Goal: Transaction & Acquisition: Purchase product/service

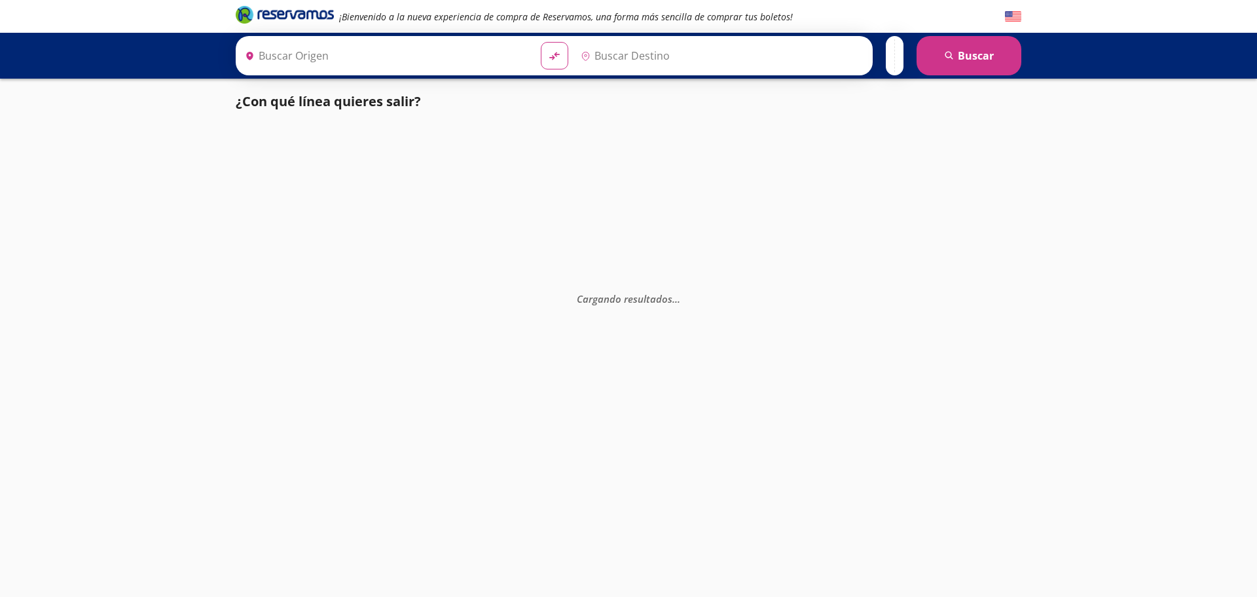
type input "[GEOGRAPHIC_DATA], [GEOGRAPHIC_DATA]"
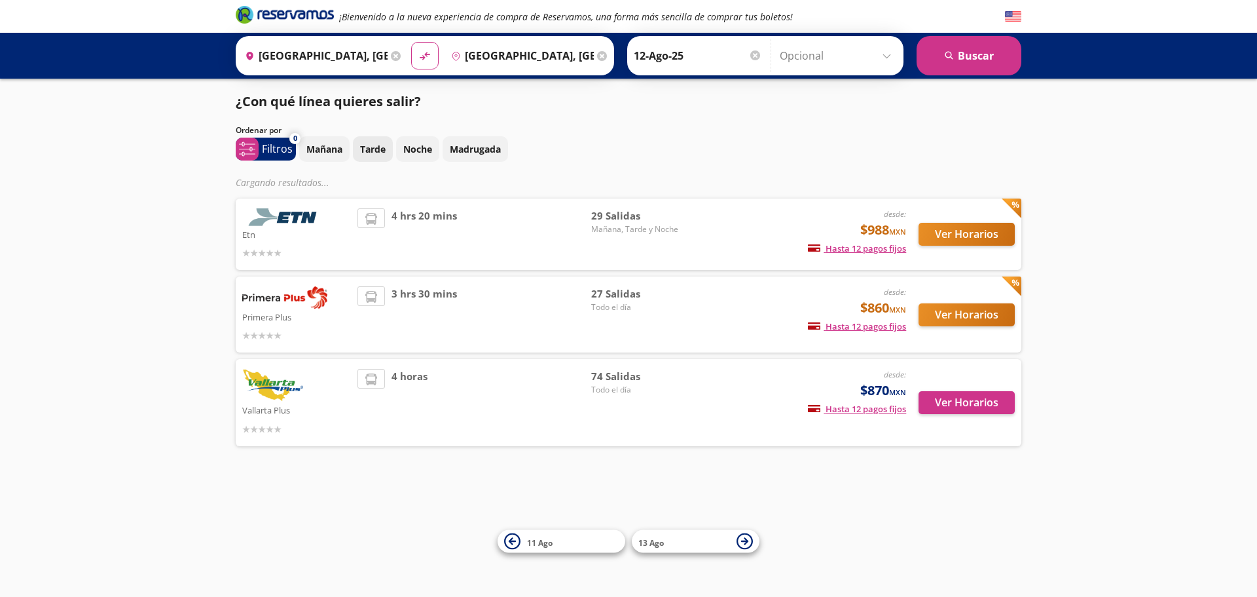
click at [383, 144] on p "Tarde" at bounding box center [373, 149] width 26 height 14
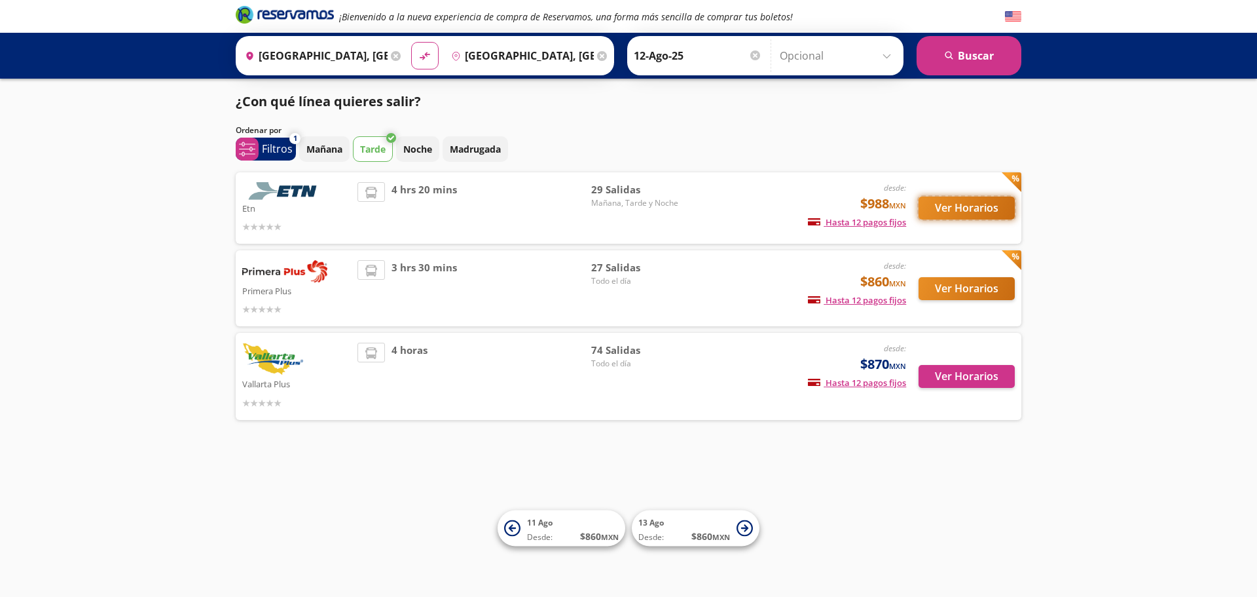
click at [974, 201] on button "Ver Horarios" at bounding box center [967, 207] width 96 height 23
click at [951, 212] on button "Ver Horarios" at bounding box center [967, 207] width 96 height 23
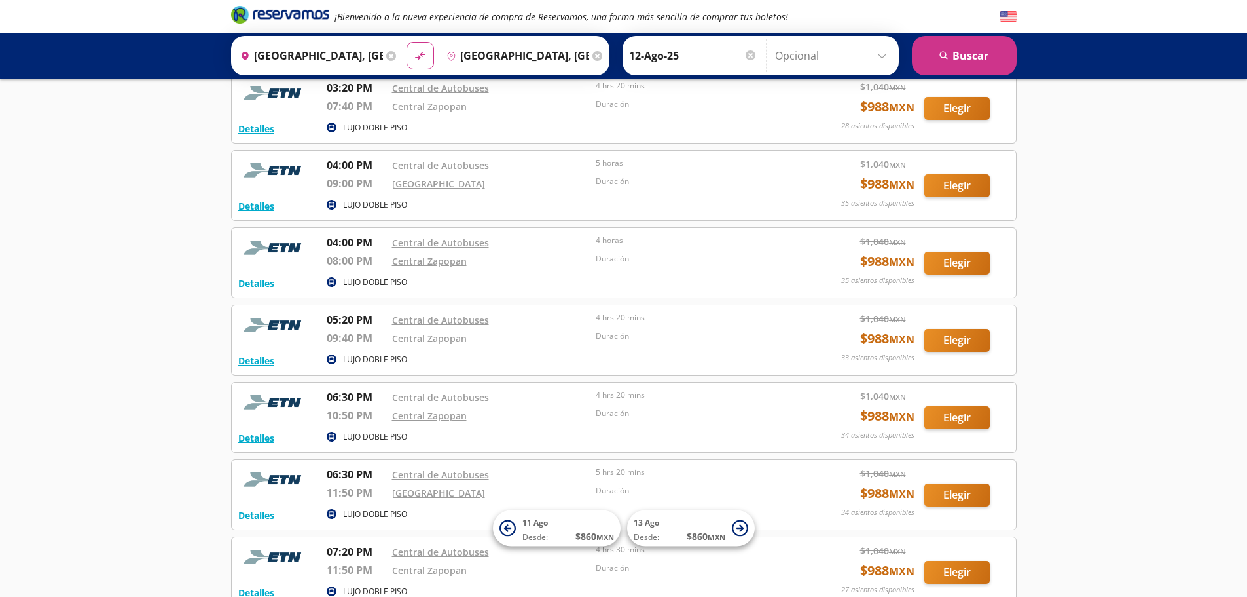
scroll to position [1215, 0]
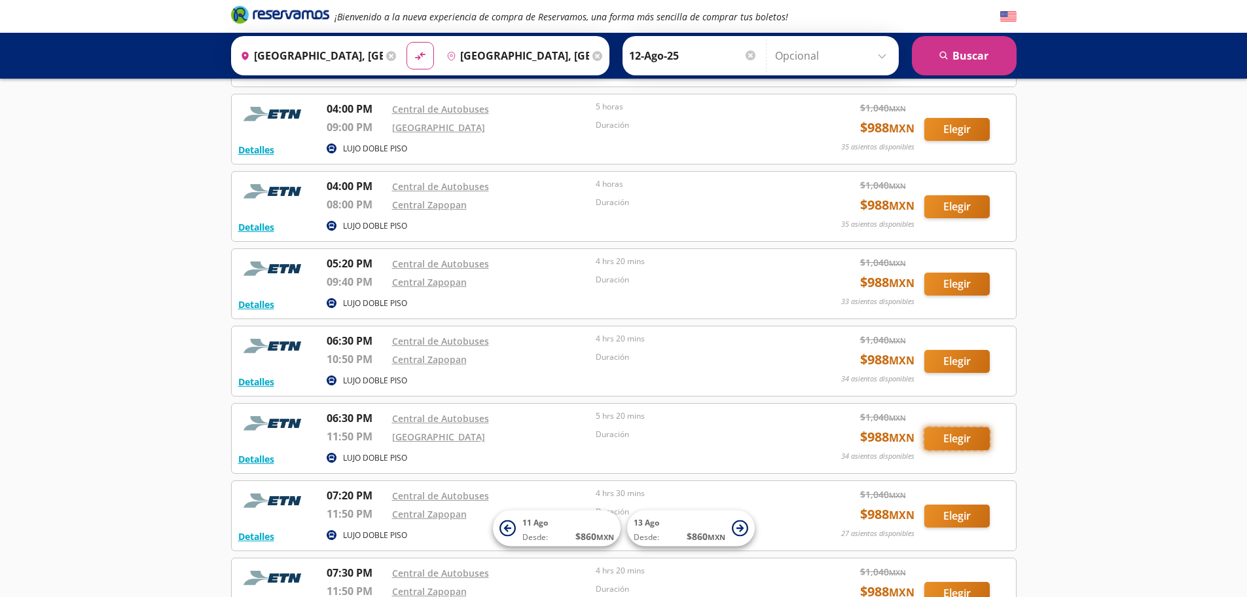
click at [954, 435] on button "Elegir" at bounding box center [957, 438] width 65 height 23
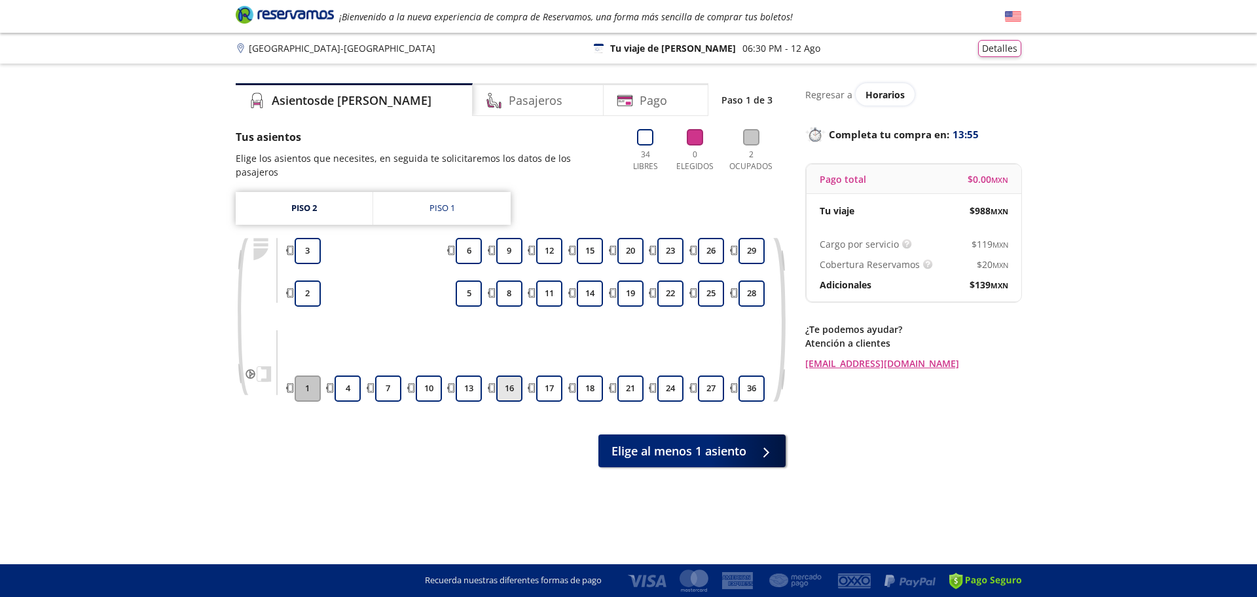
click at [500, 386] on button "16" at bounding box center [509, 388] width 26 height 26
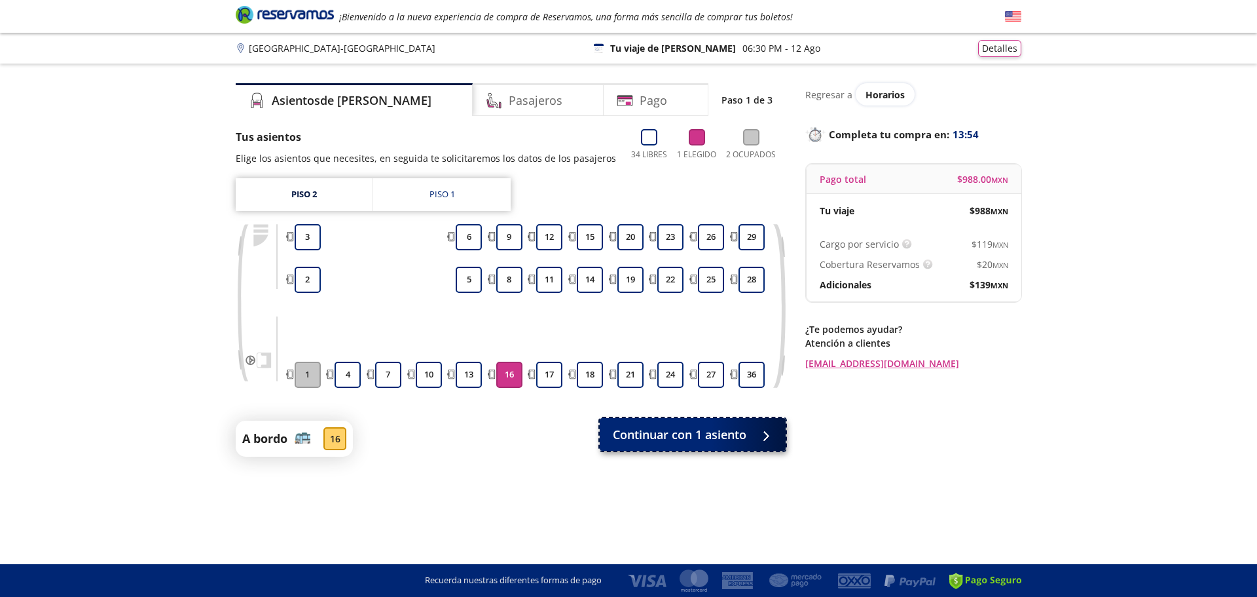
click at [641, 439] on span "Continuar con 1 asiento" at bounding box center [680, 435] width 134 height 18
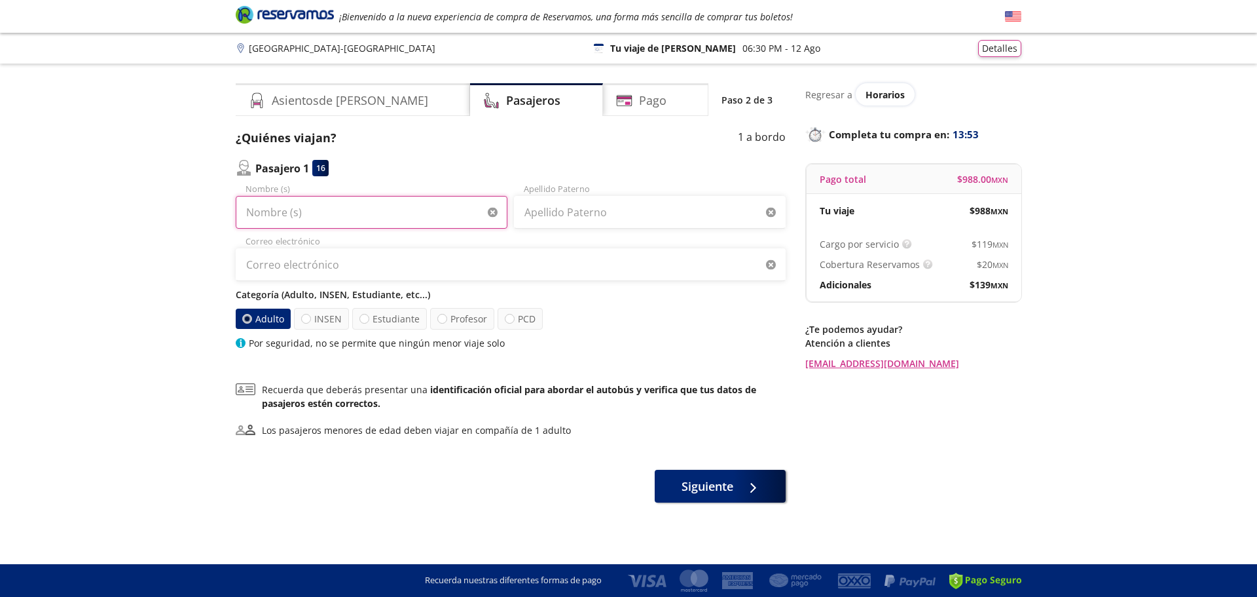
click at [355, 213] on input "Nombre (s)" at bounding box center [372, 212] width 272 height 33
type input "[PERSON_NAME]"
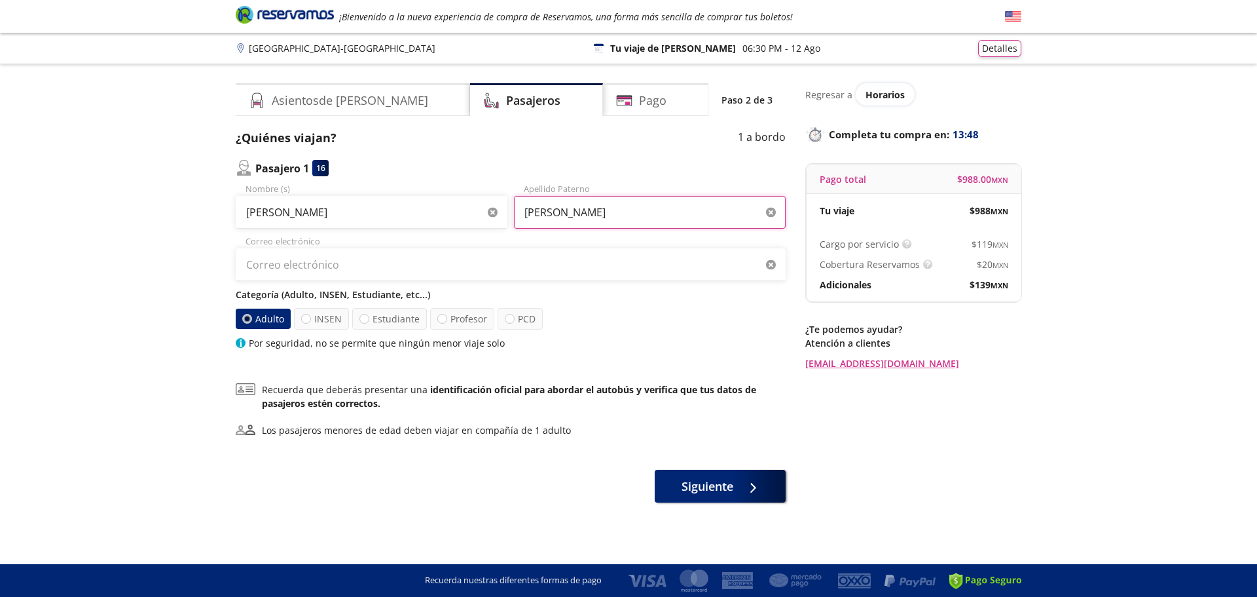
type input "[PERSON_NAME]"
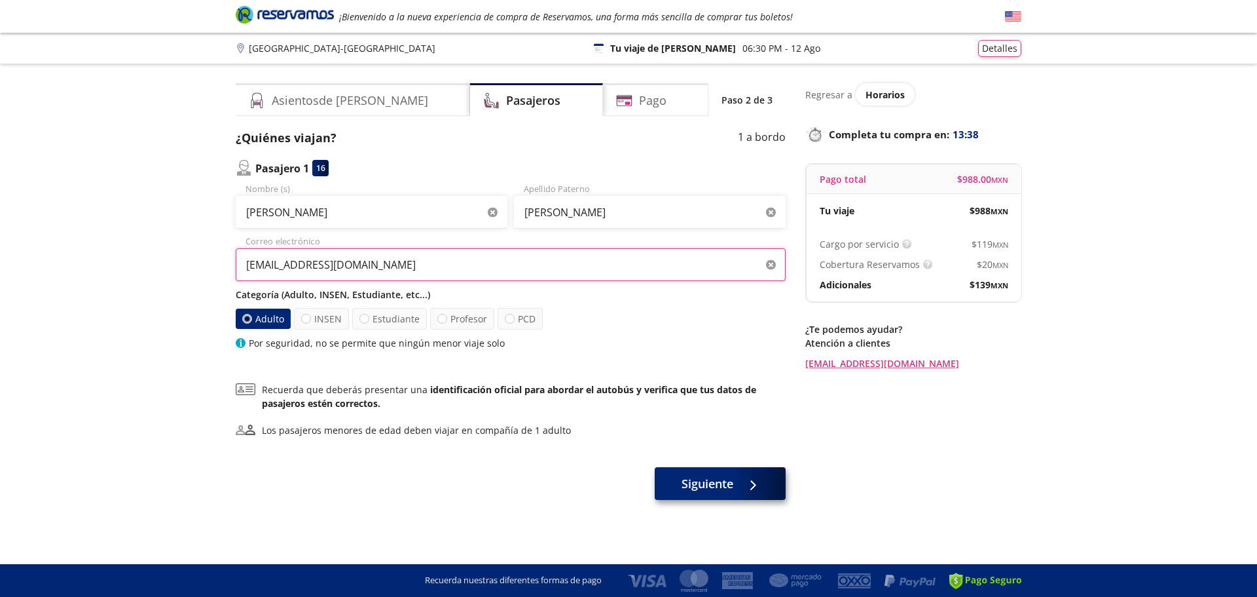
type input "[EMAIL_ADDRESS][DOMAIN_NAME]"
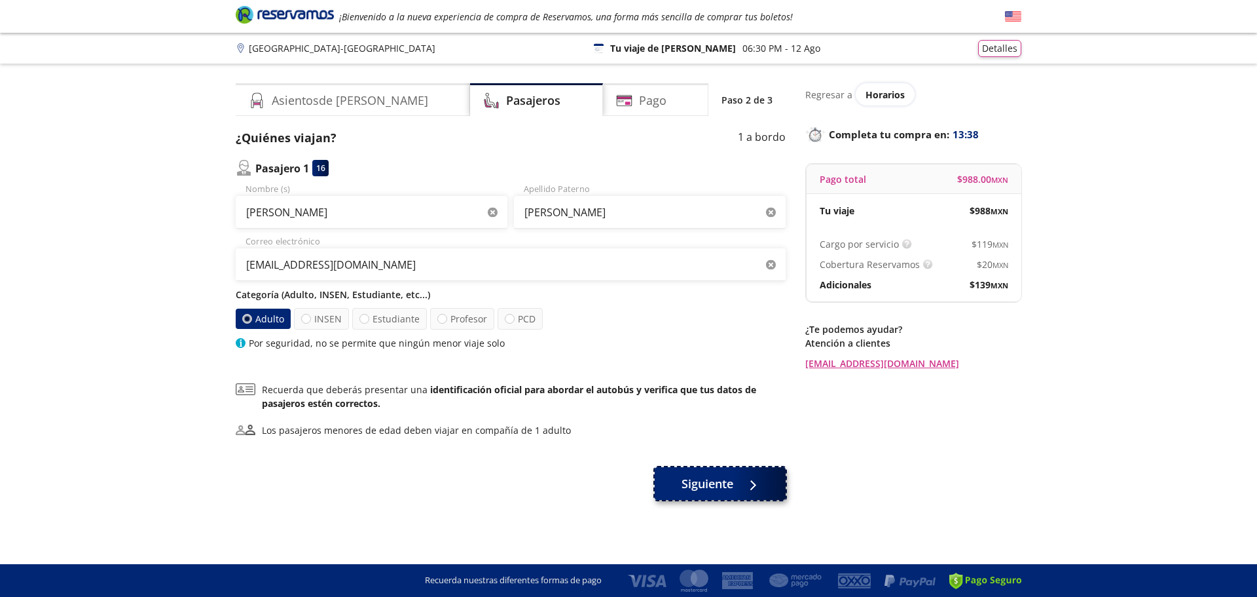
click at [704, 485] on span "Siguiente" at bounding box center [708, 484] width 52 height 18
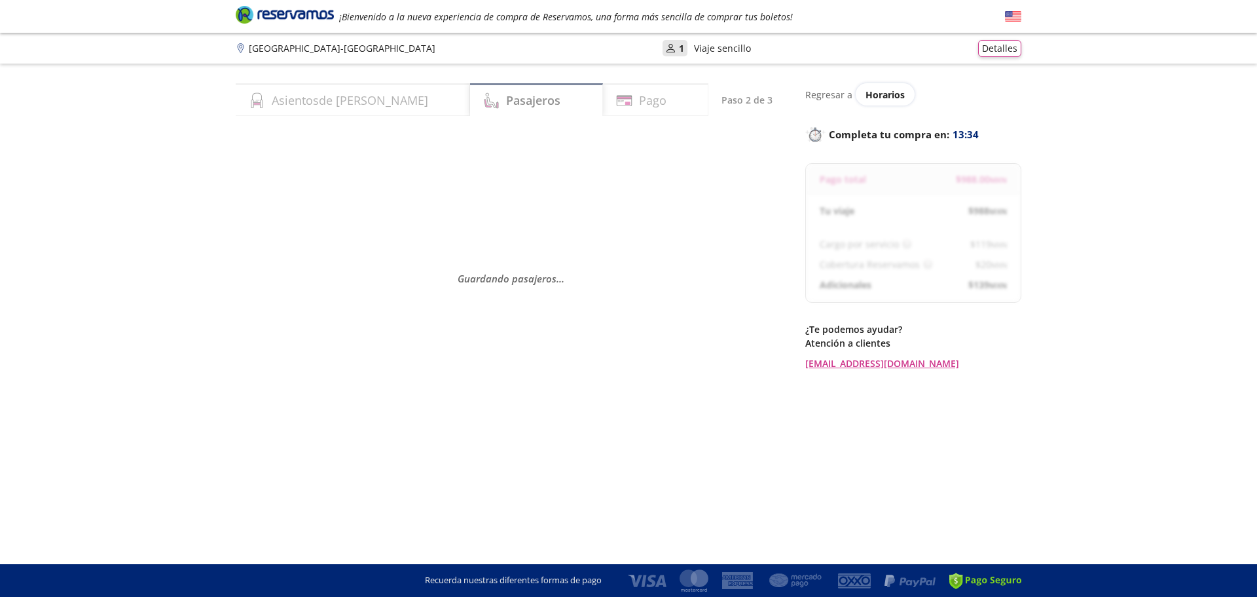
select select "MX"
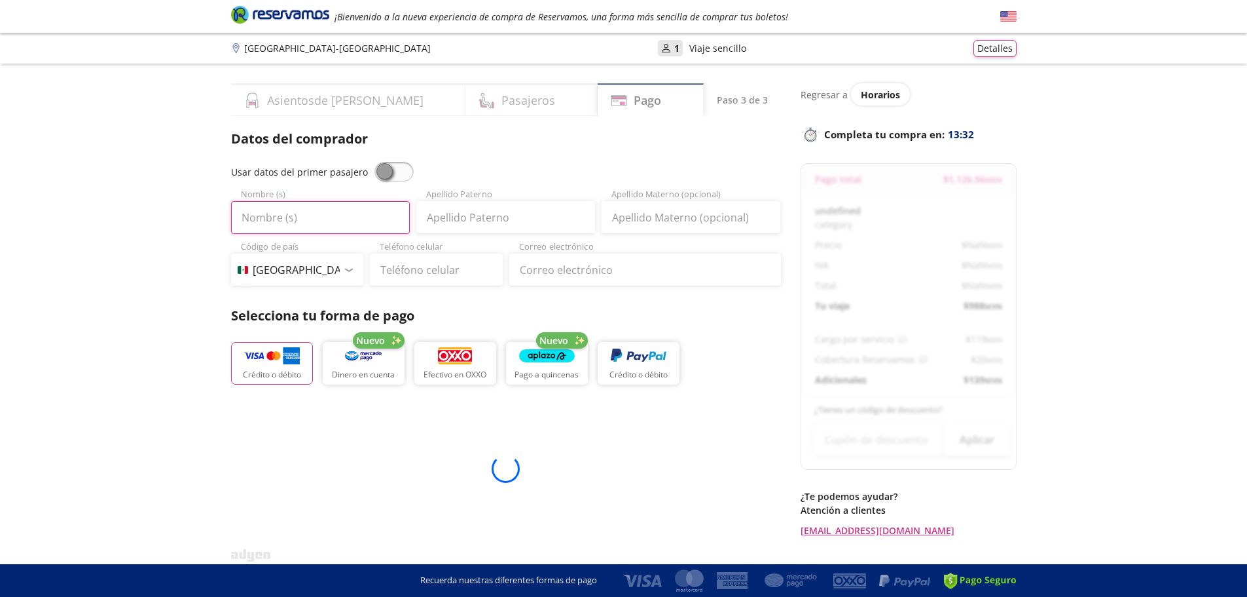
click at [312, 224] on input "Nombre (s)" at bounding box center [320, 217] width 179 height 33
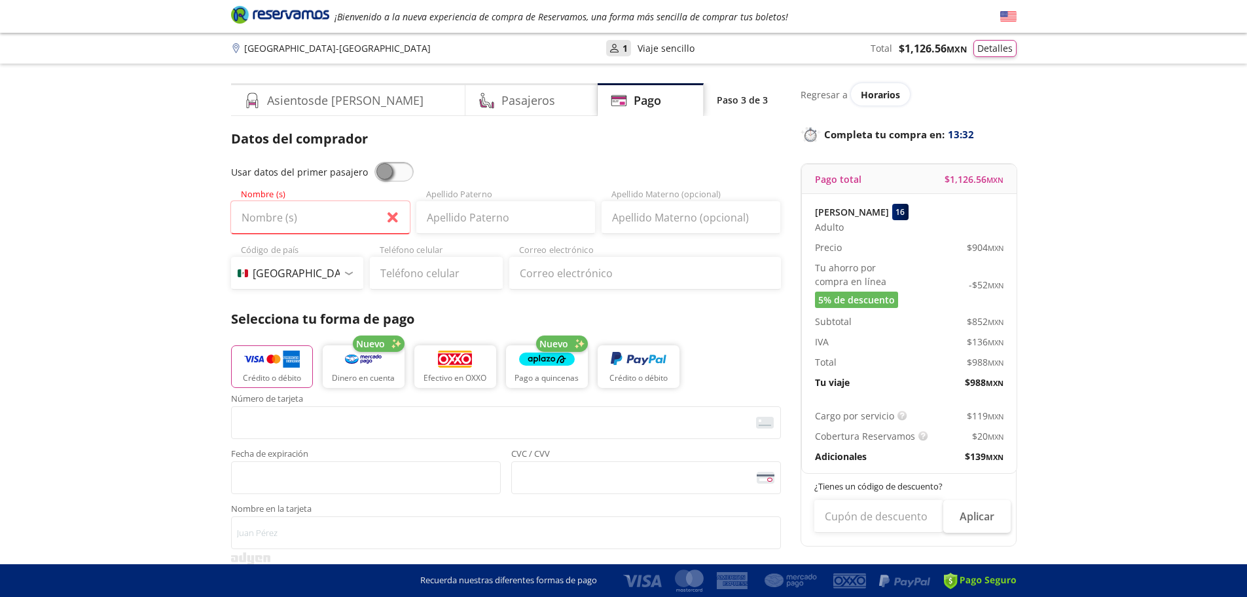
click at [379, 173] on span at bounding box center [394, 172] width 39 height 20
click at [375, 162] on input "checkbox" at bounding box center [375, 162] width 0 height 0
type input "[PERSON_NAME]"
type input "[EMAIL_ADDRESS][DOMAIN_NAME]"
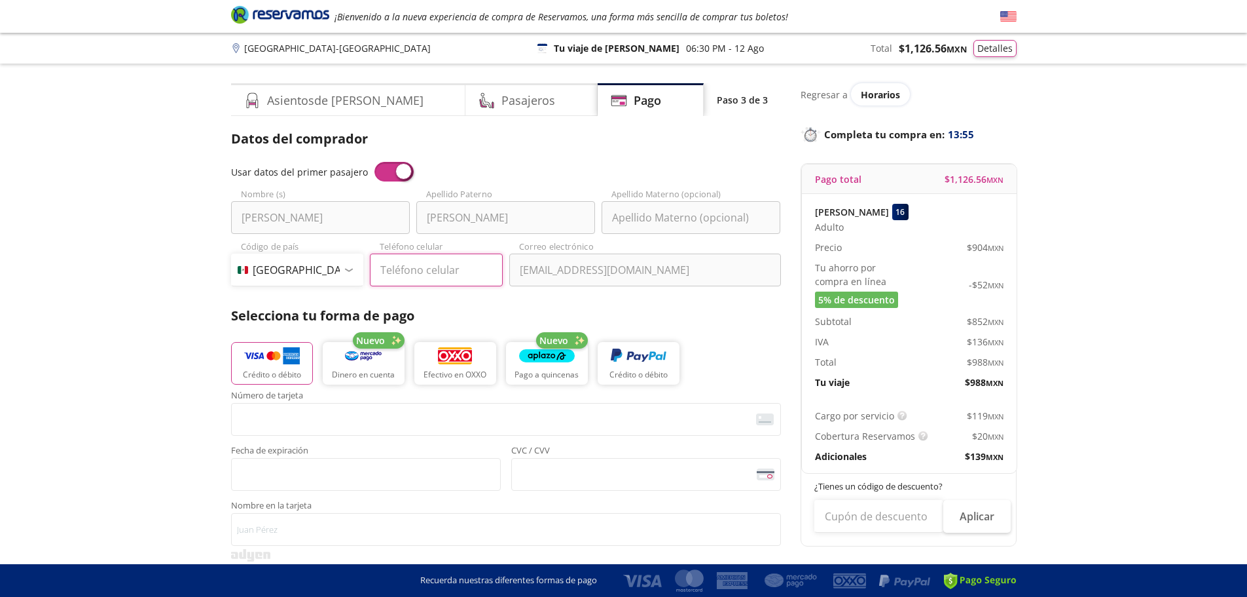
click at [422, 270] on input "Teléfono celular" at bounding box center [436, 269] width 133 height 33
type input "[PHONE_NUMBER]"
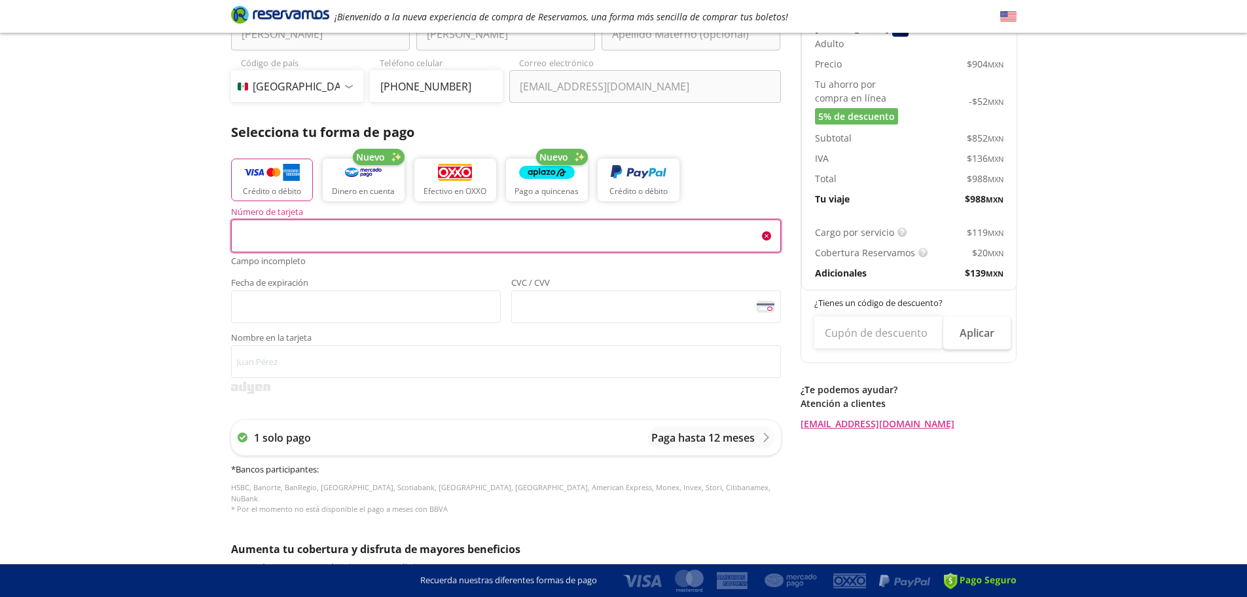
scroll to position [183, 0]
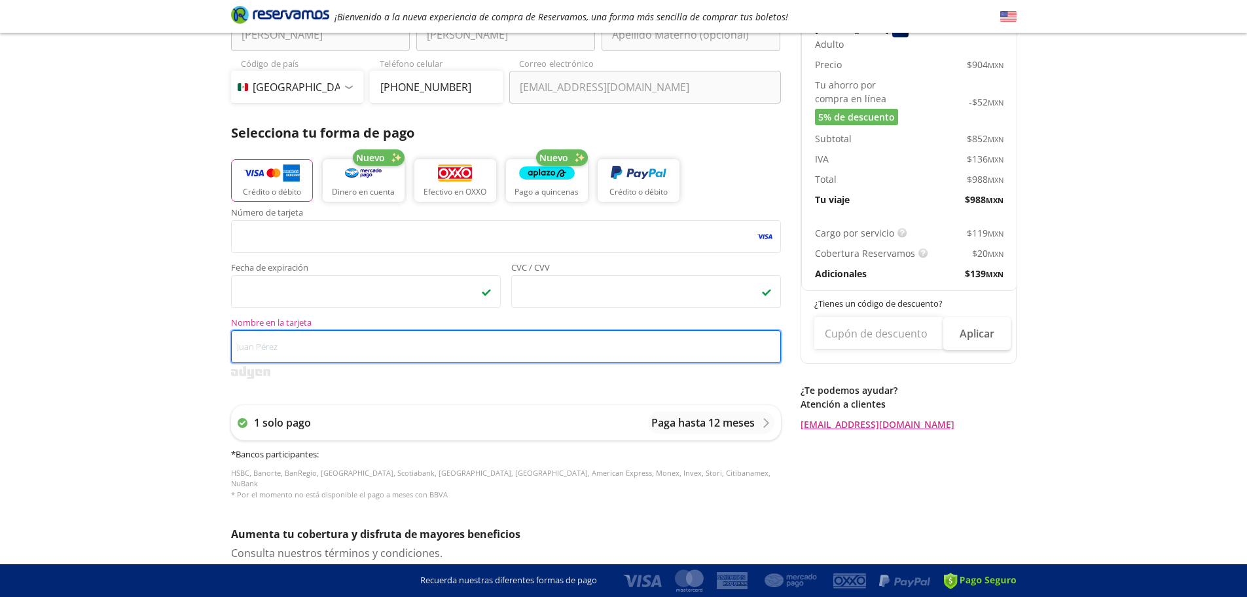
click at [528, 338] on input "Nombre en la tarjeta" at bounding box center [506, 346] width 550 height 33
type input "alomso ceja"
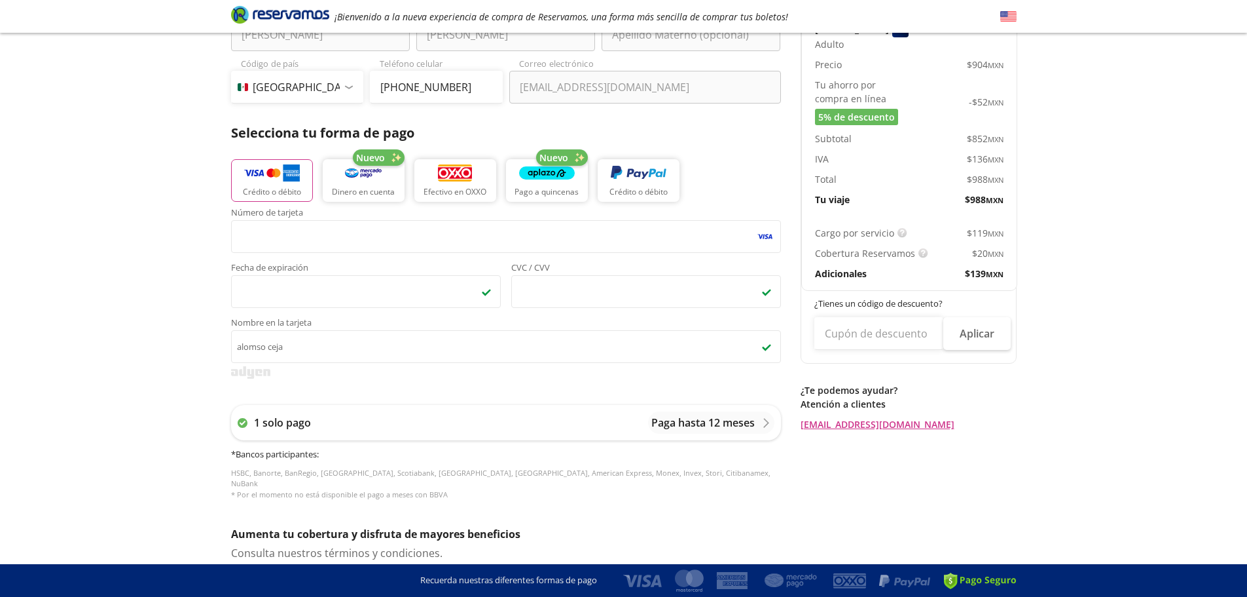
click at [456, 377] on div at bounding box center [506, 372] width 550 height 12
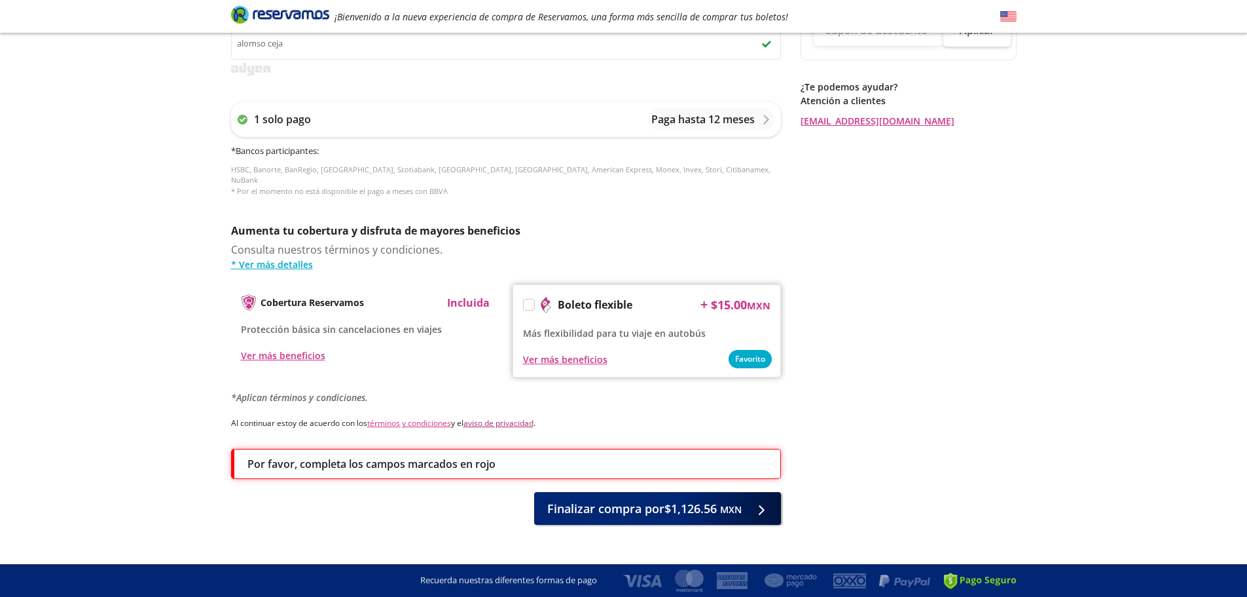
scroll to position [495, 0]
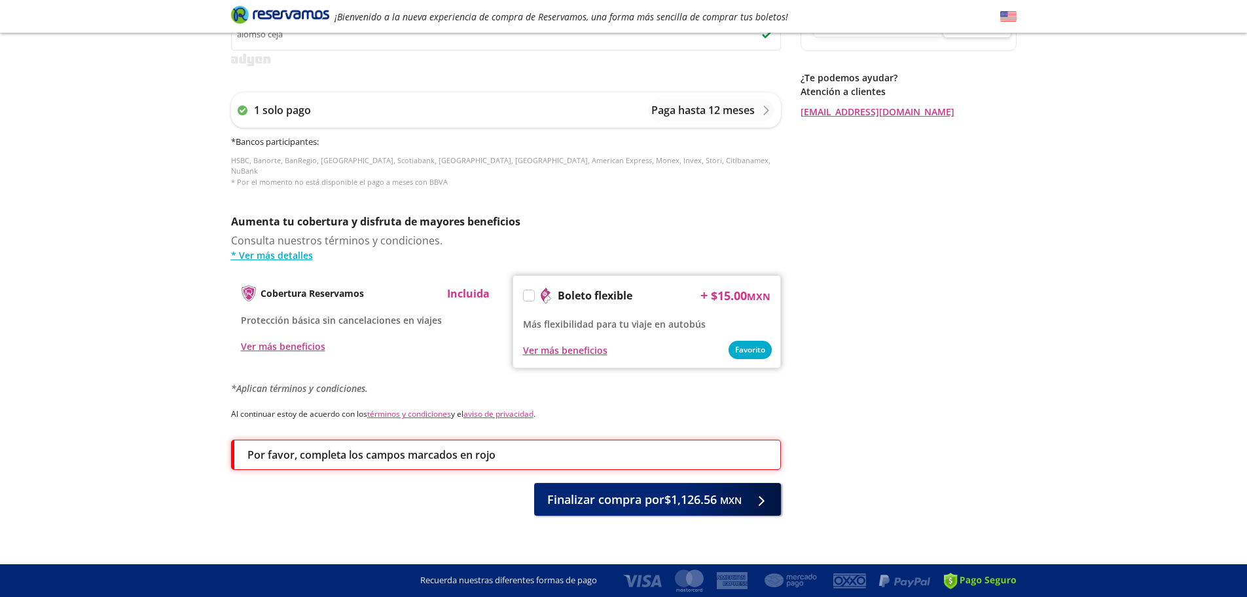
click at [526, 290] on label at bounding box center [529, 295] width 10 height 10
click at [526, 293] on input "Boleto flexible" at bounding box center [528, 297] width 9 height 9
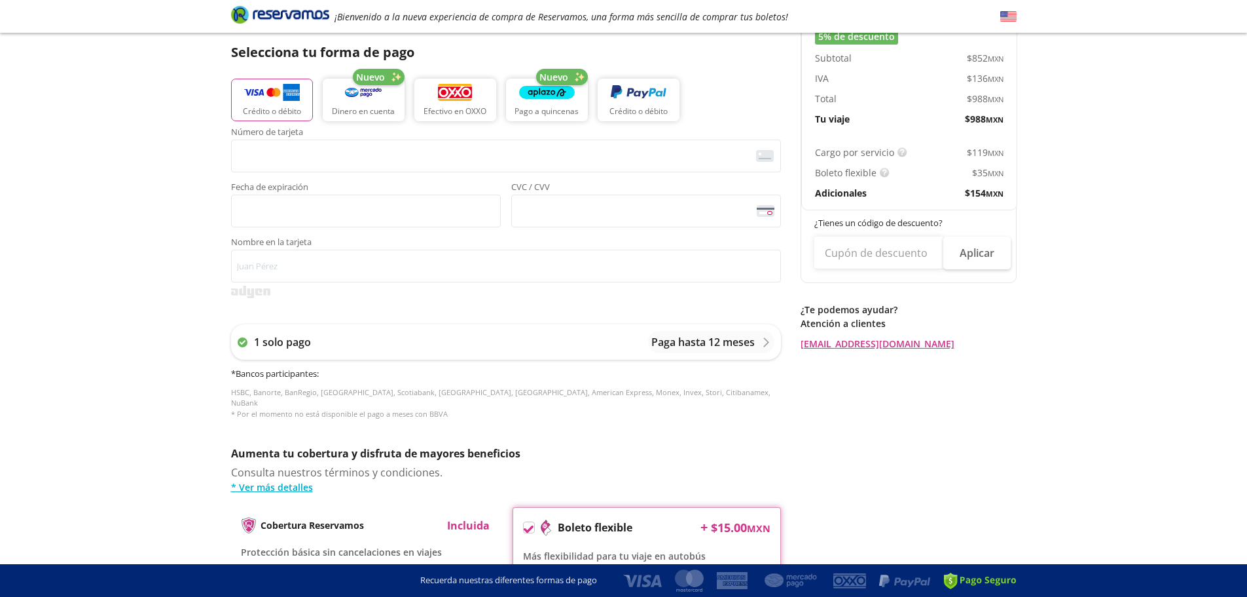
scroll to position [233, 0]
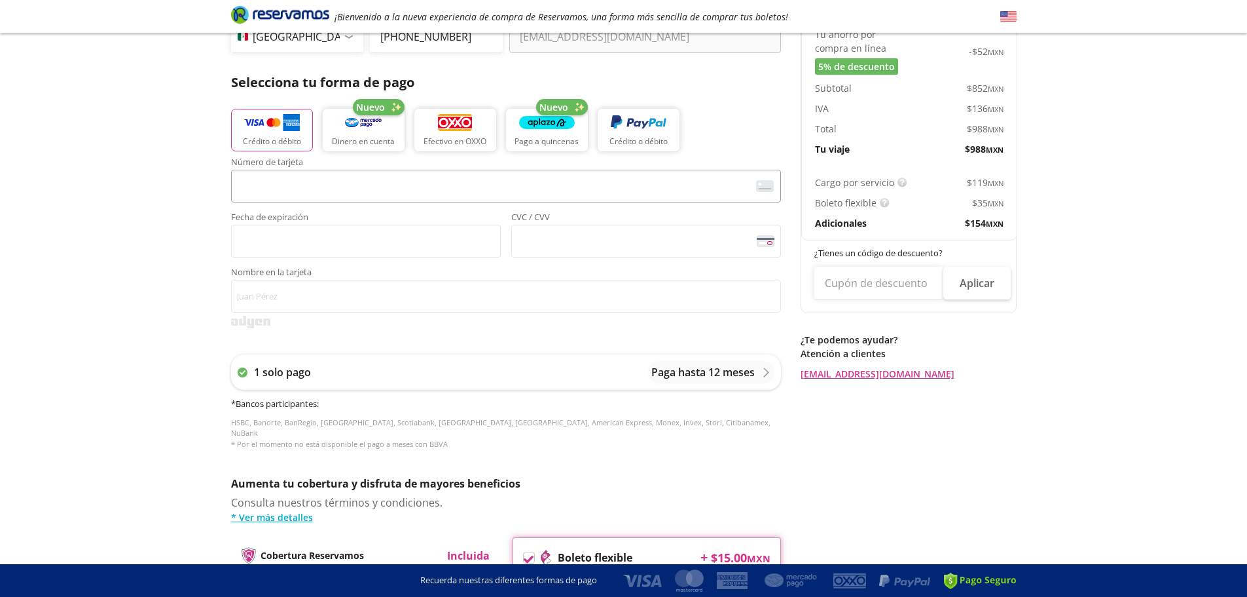
click at [307, 199] on span "<p>Your browser does not support iframes.</p>" at bounding box center [506, 186] width 550 height 33
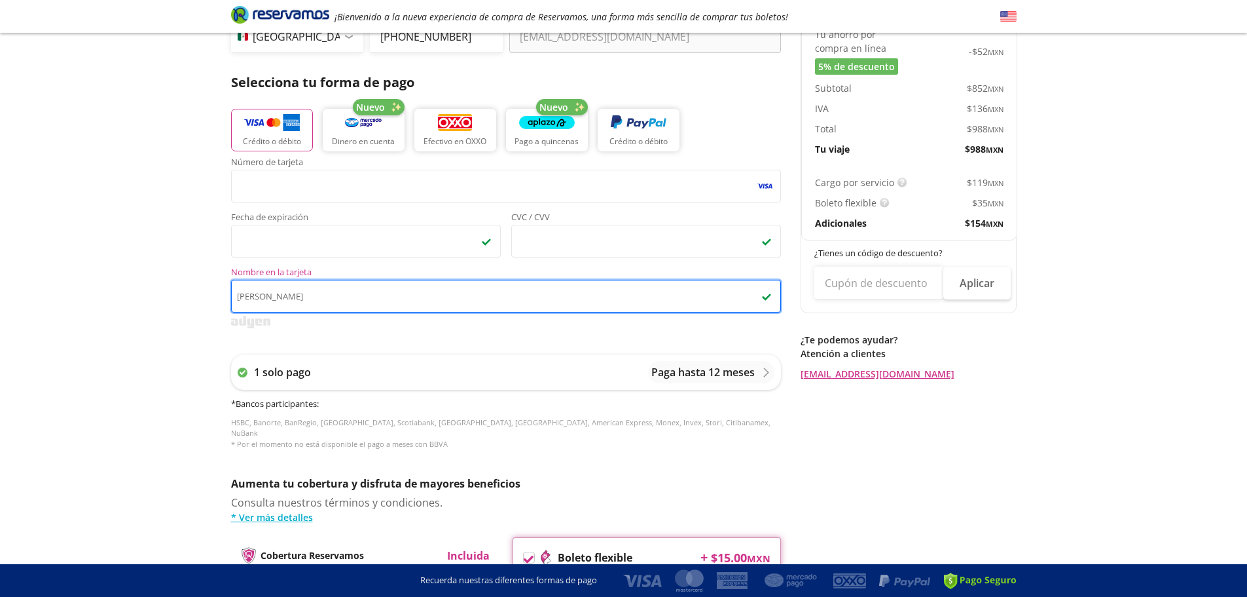
type input "[PERSON_NAME]"
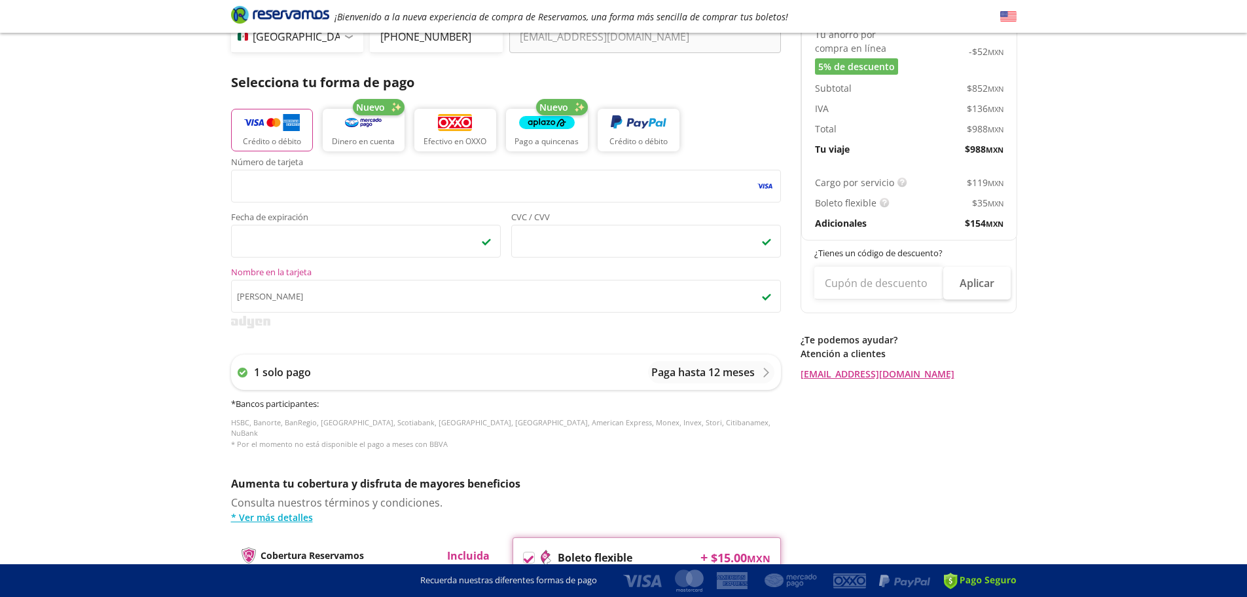
click at [1084, 475] on div "Group 9 Created with Sketch. Pago [GEOGRAPHIC_DATA] - [GEOGRAPHIC_DATA] ¡Bienve…" at bounding box center [623, 318] width 1247 height 1102
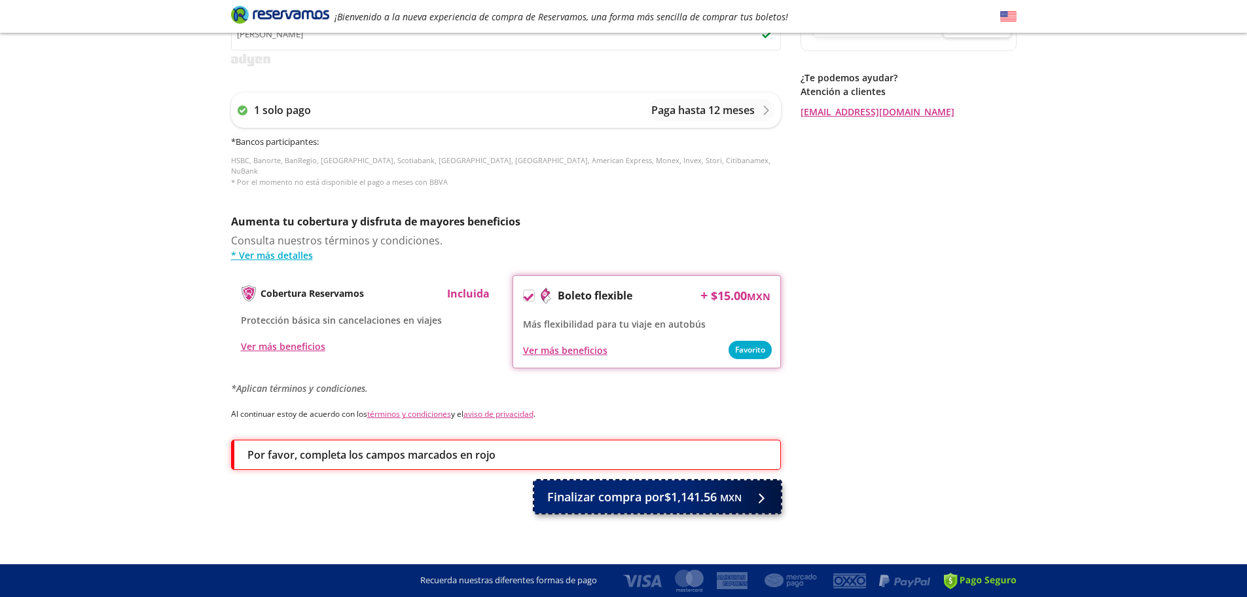
click at [705, 488] on span "Finalizar compra por $1,141.56 MXN" at bounding box center [644, 497] width 194 height 18
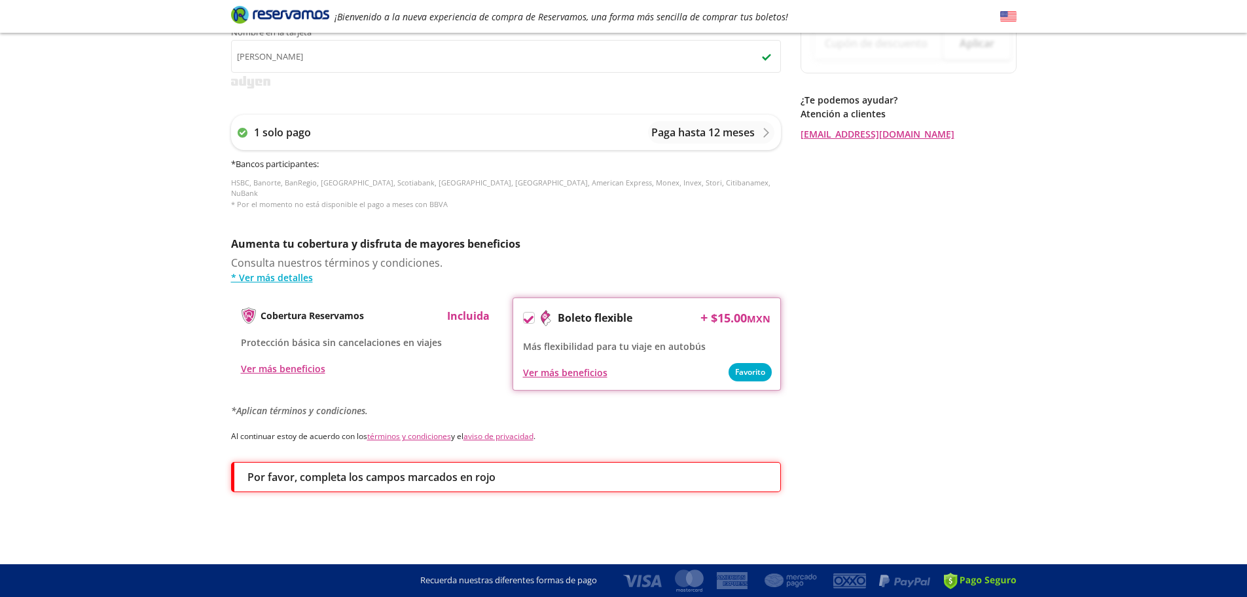
scroll to position [0, 0]
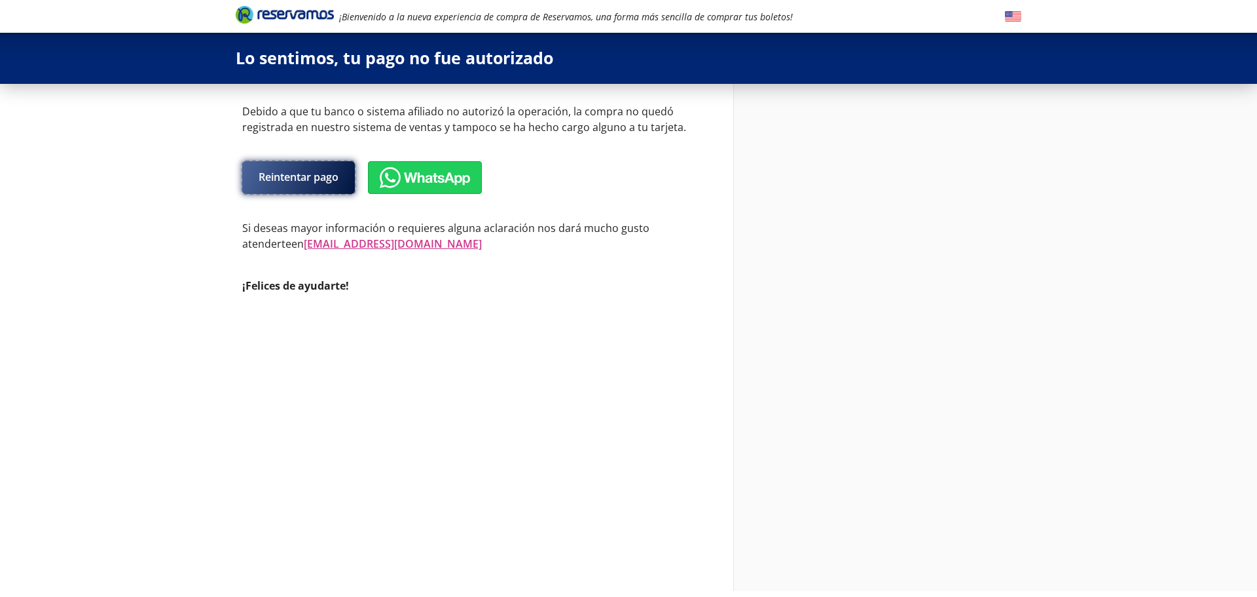
click at [286, 175] on button "Reintentar pago" at bounding box center [298, 177] width 113 height 33
select select "MX"
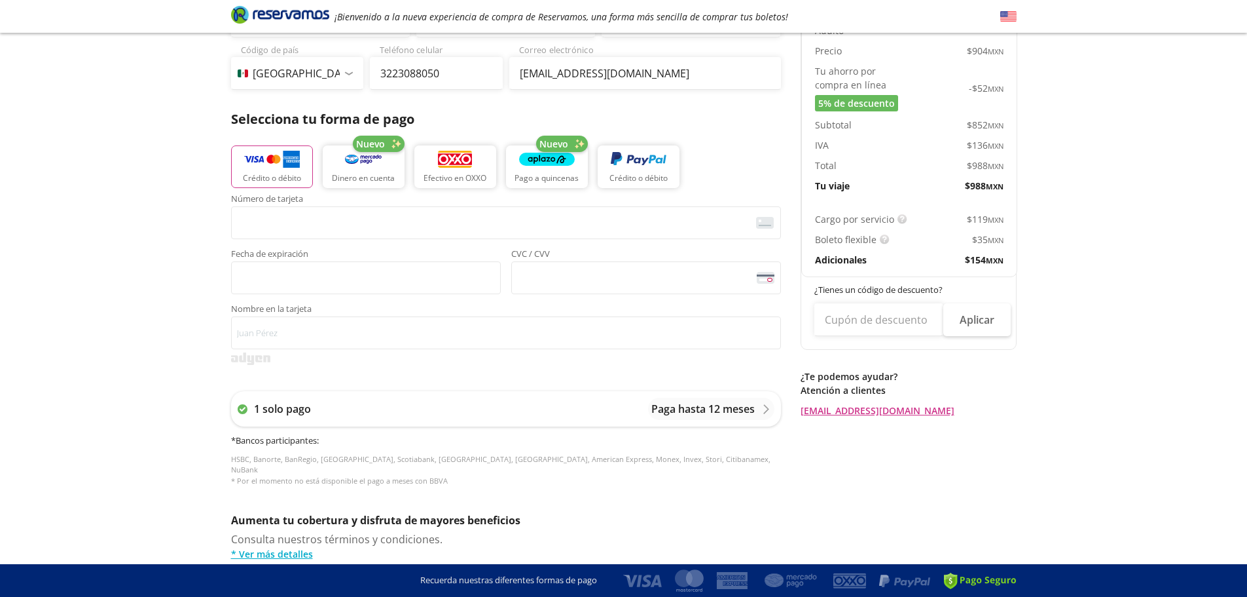
scroll to position [452, 0]
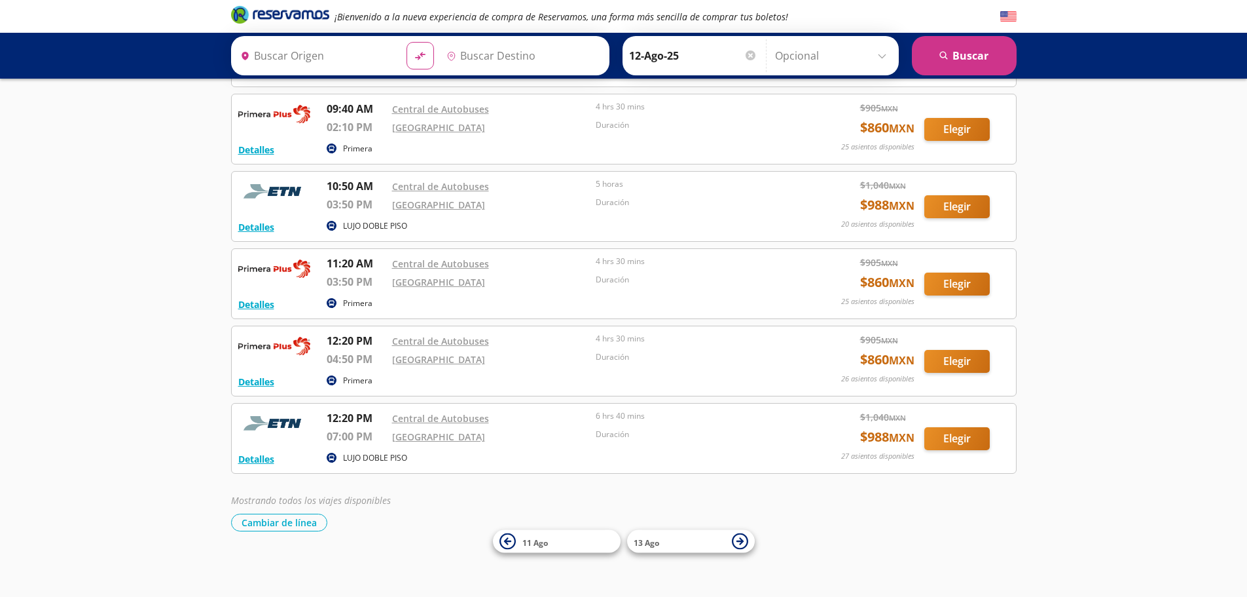
type input "Central de Autobuses, Jalisco"
type input "Central Nueva, Jalisco"
